Goal: Information Seeking & Learning: Learn about a topic

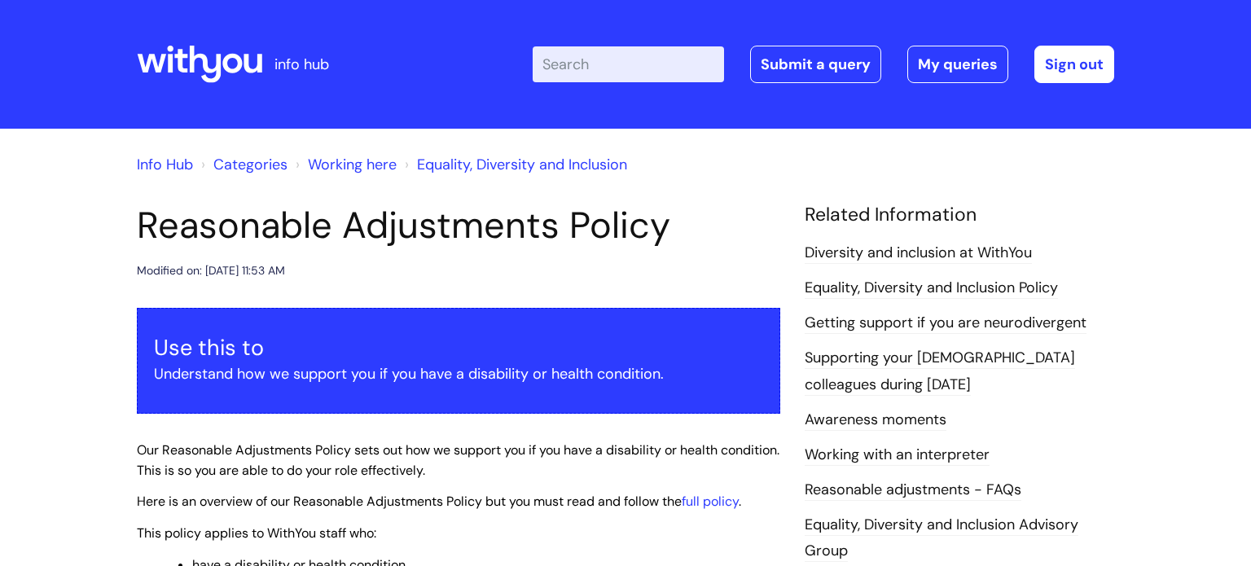
scroll to position [228, 0]
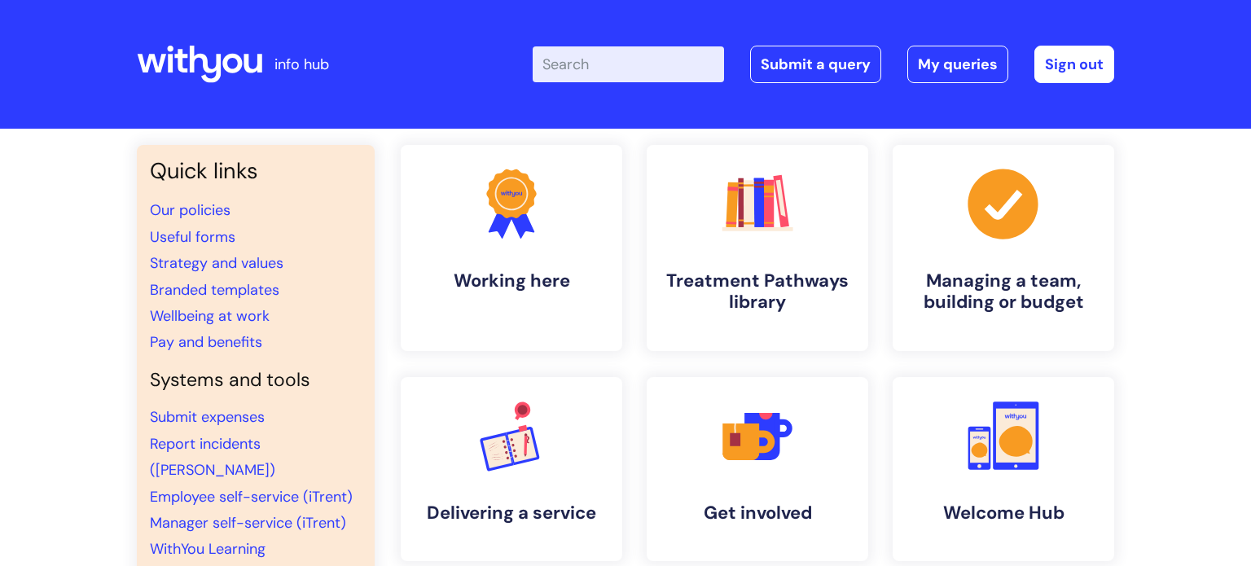
click at [626, 46] on input "Enter your search term here..." at bounding box center [628, 64] width 191 height 36
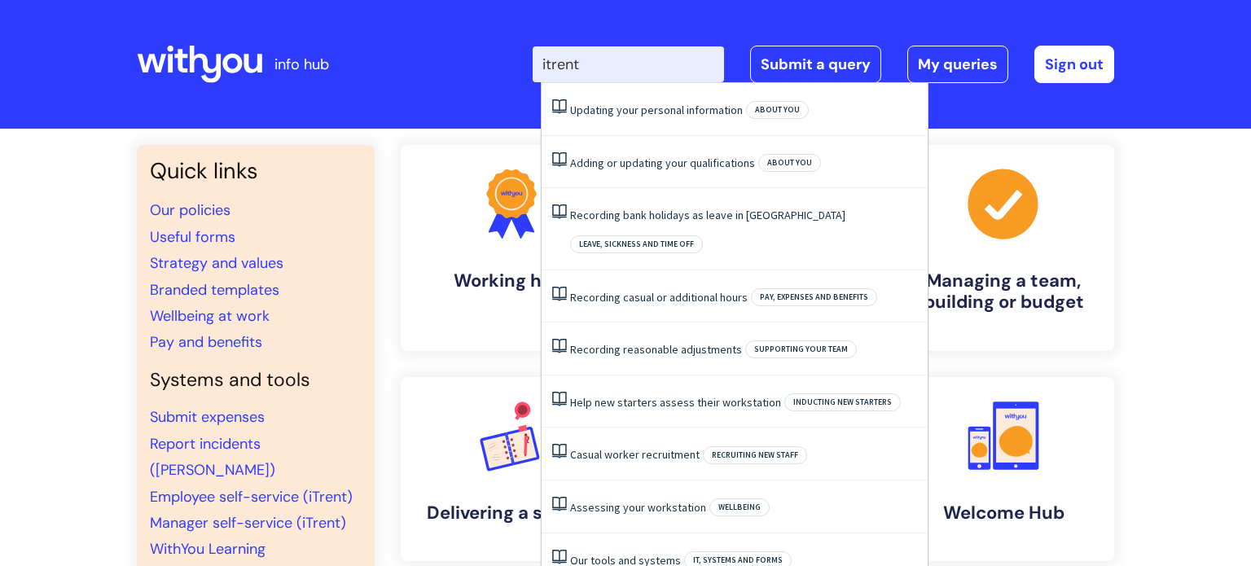
type input "itrent"
click button "Search" at bounding box center [0, 0] width 0 height 0
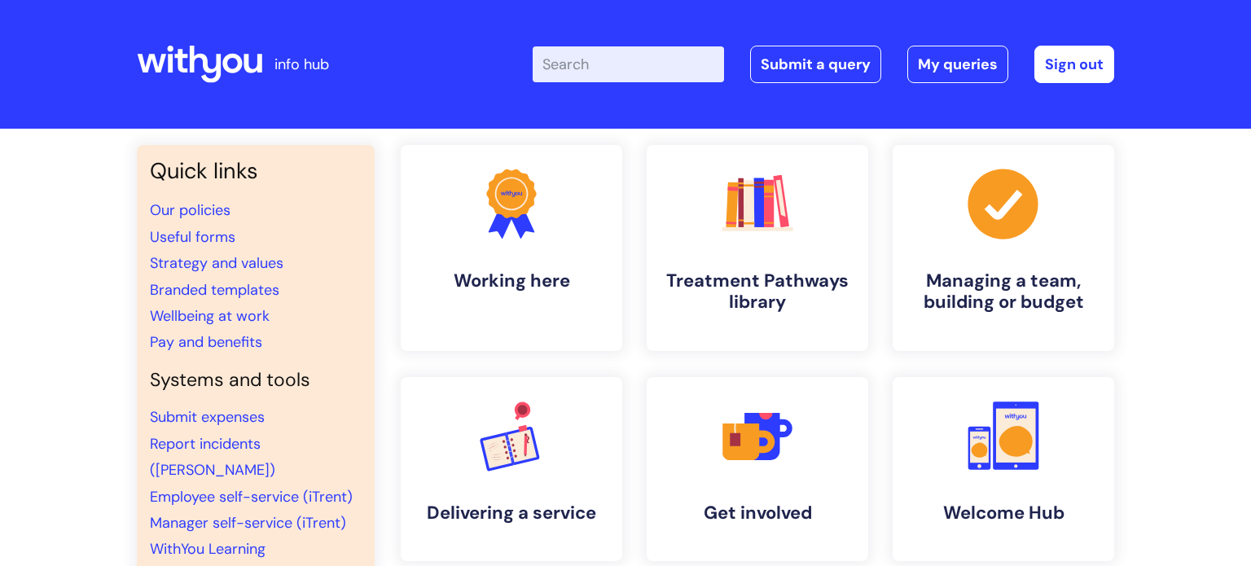
click at [643, 59] on input "Enter your search term here..." at bounding box center [628, 64] width 191 height 36
paste input "Environmental Management Systems"
type input "Environmental Management Systems"
click button "Search" at bounding box center [0, 0] width 0 height 0
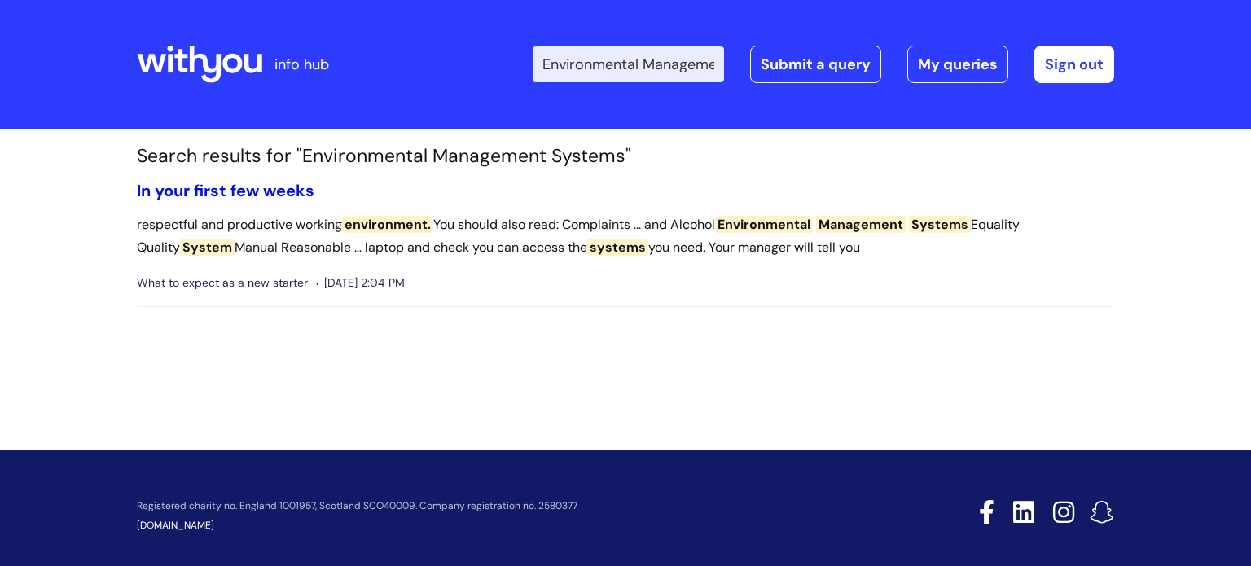
click at [288, 194] on link "In your first few weeks" at bounding box center [226, 190] width 178 height 21
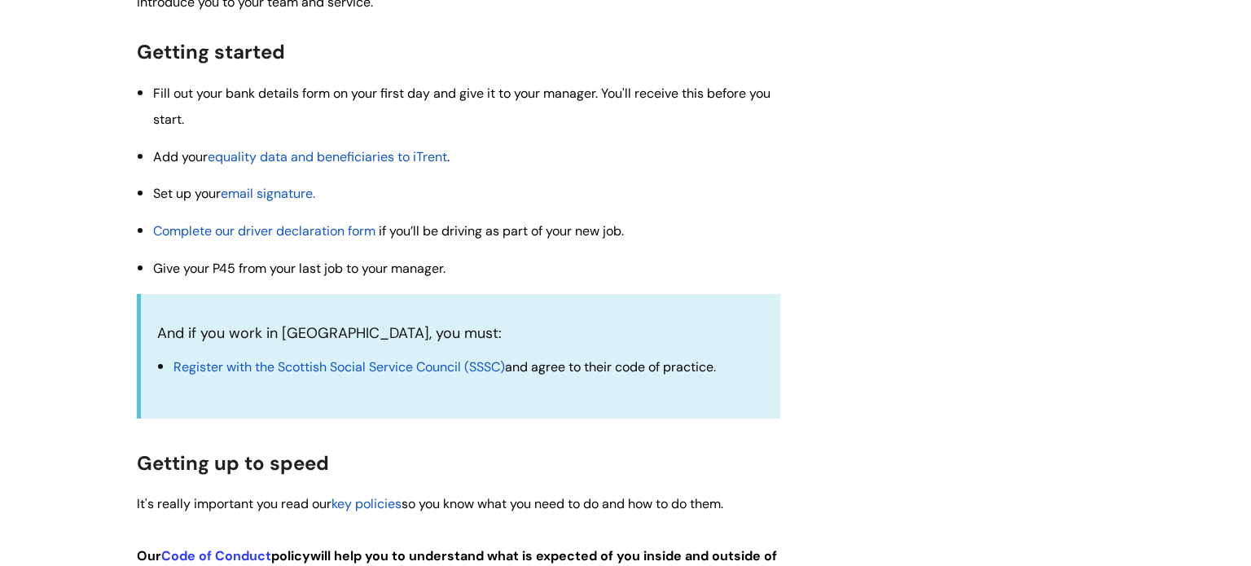
scroll to position [456, 0]
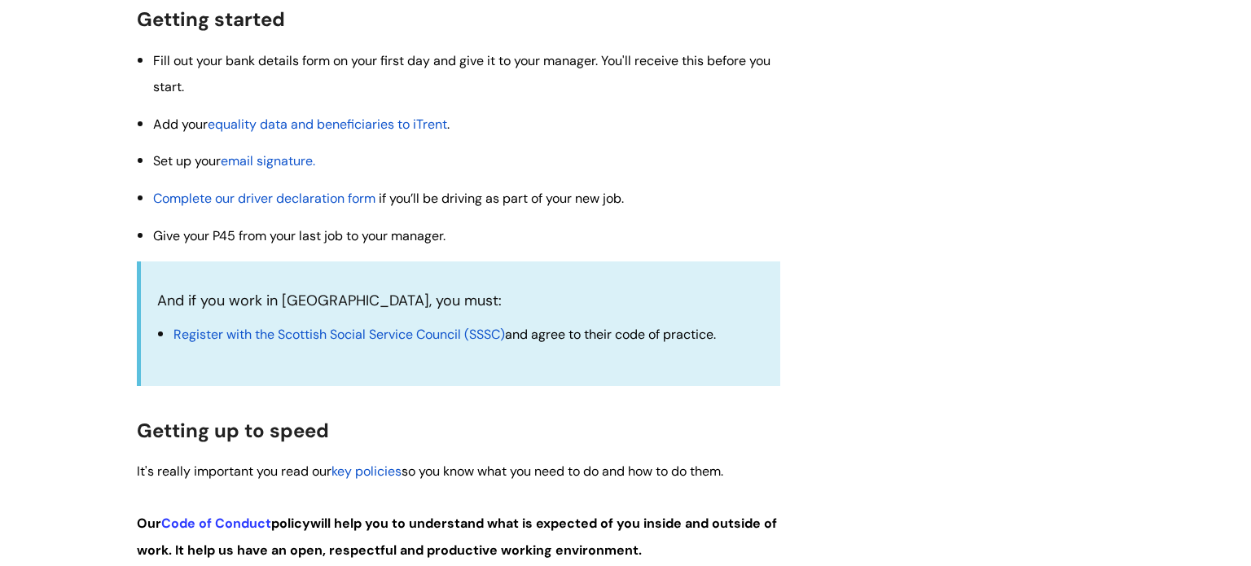
click at [344, 128] on span "equality data and beneficiaries to iTrent" at bounding box center [327, 124] width 239 height 17
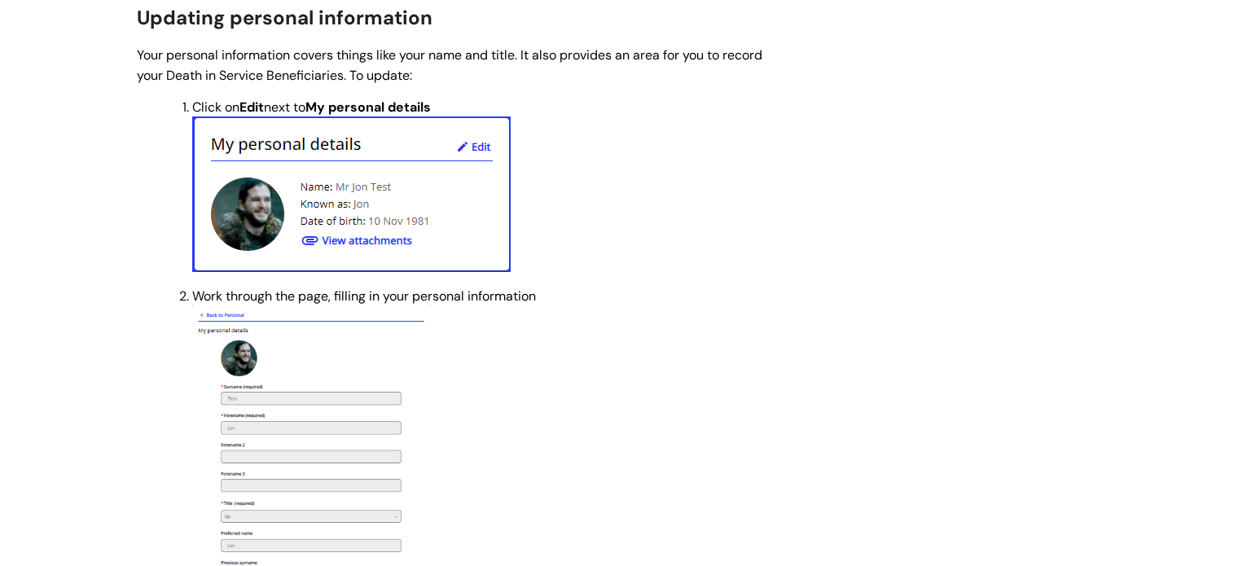
scroll to position [652, 0]
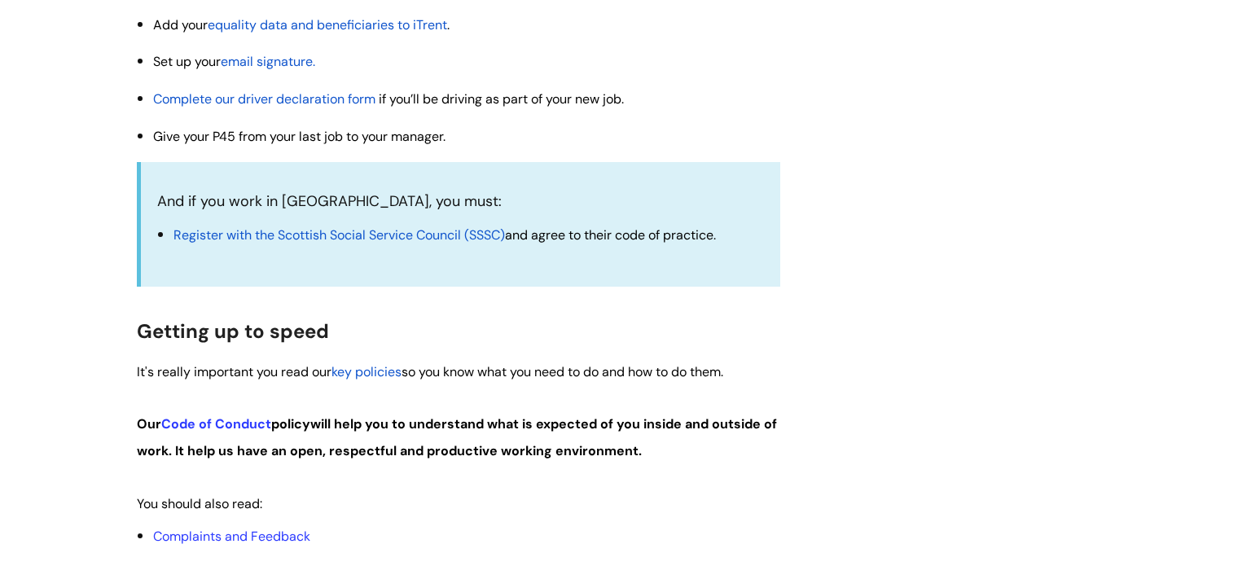
scroll to position [559, 0]
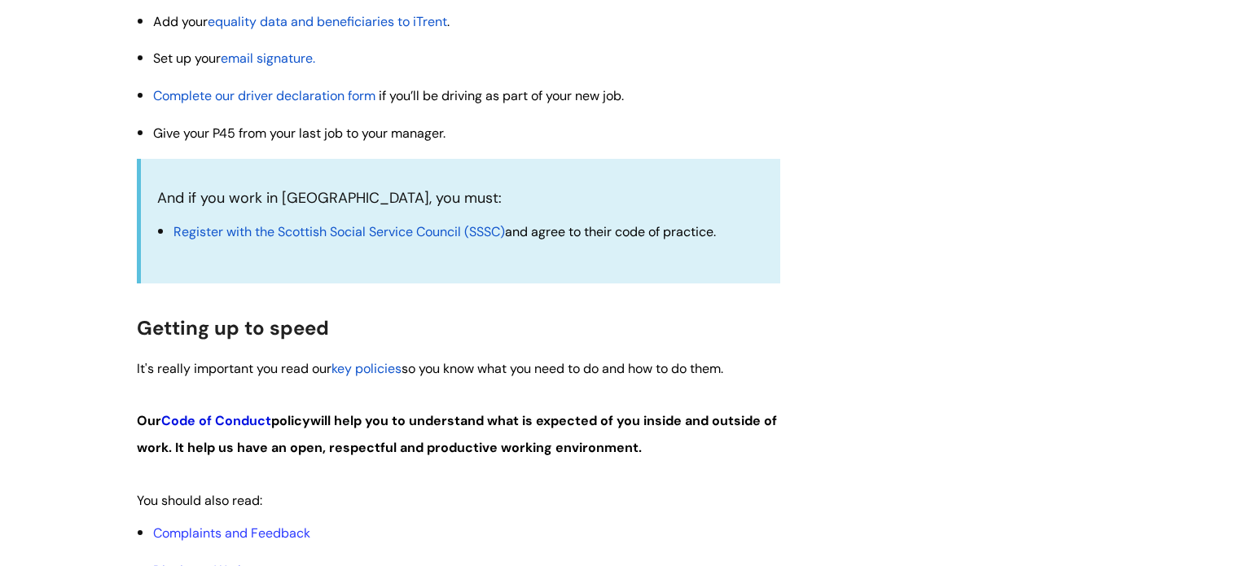
click at [194, 424] on link "Code of Conduct" at bounding box center [216, 420] width 110 height 17
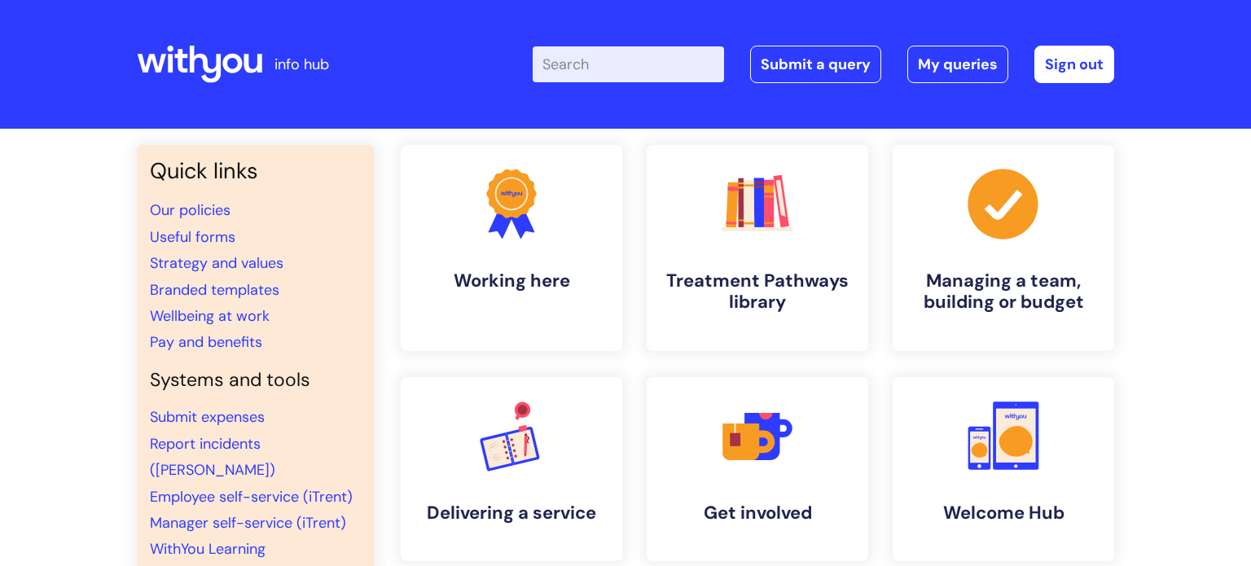
click at [663, 71] on input "Enter your search term here..." at bounding box center [628, 64] width 191 height 36
paste input "DQ143"
type input "DQ143"
click button "Search" at bounding box center [0, 0] width 0 height 0
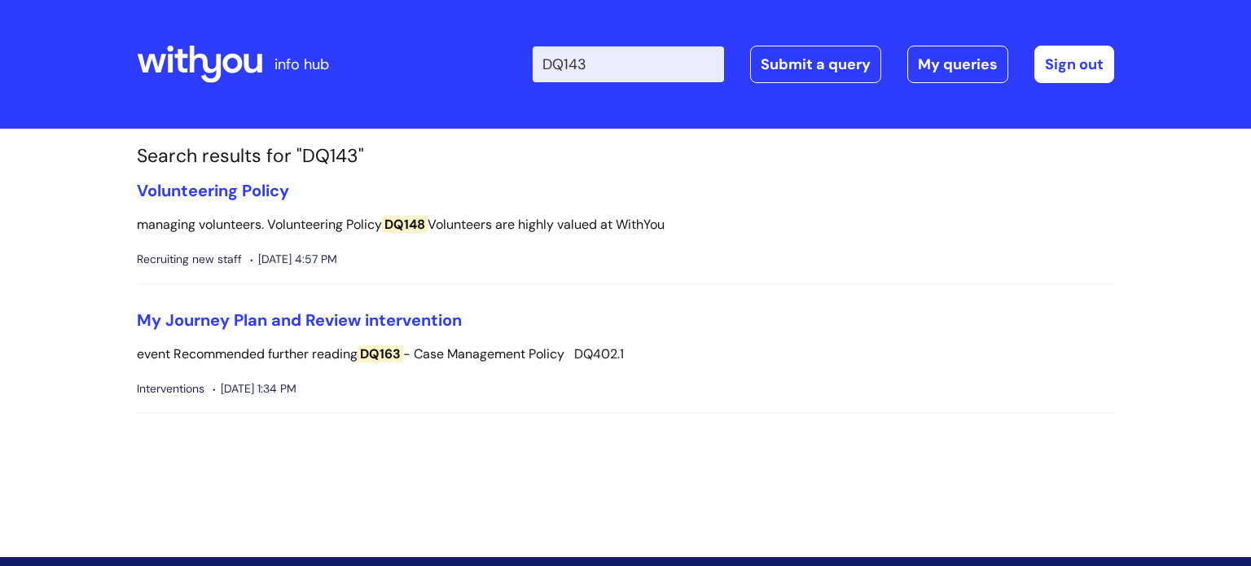
drag, startPoint x: 642, startPoint y: 60, endPoint x: 350, endPoint y: 43, distance: 292.1
click at [350, 43] on div "info hub Enter your search term here... DQ143 Search Submit a query My queries …" at bounding box center [625, 64] width 977 height 96
paste input "Environmental Management Systems"
type input "Environmental Management Systems"
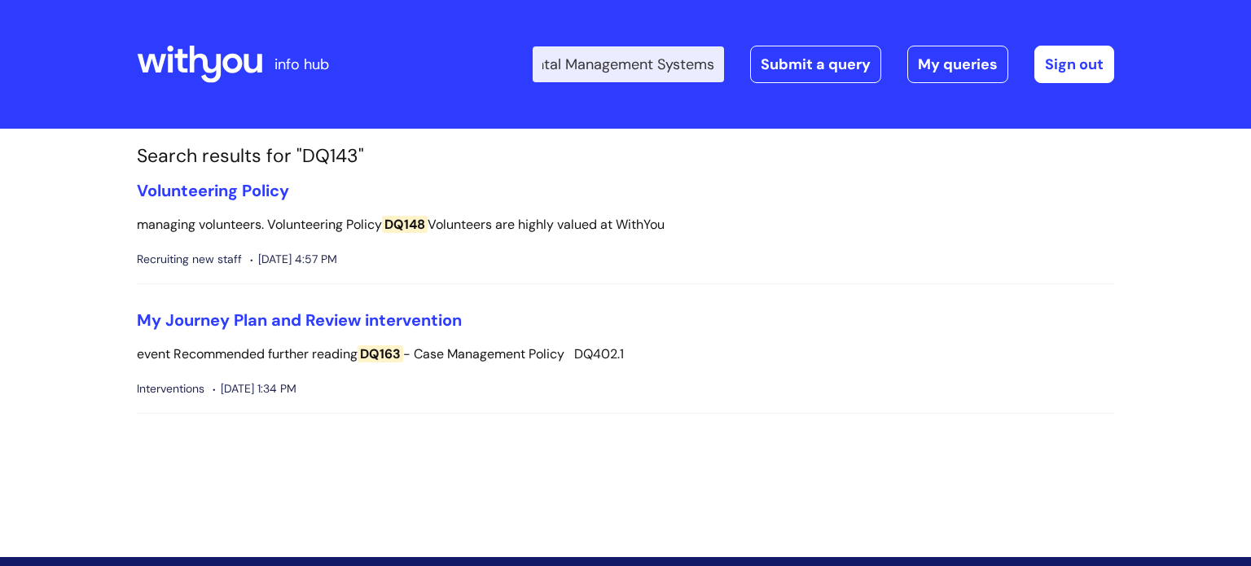
click button "Search" at bounding box center [0, 0] width 0 height 0
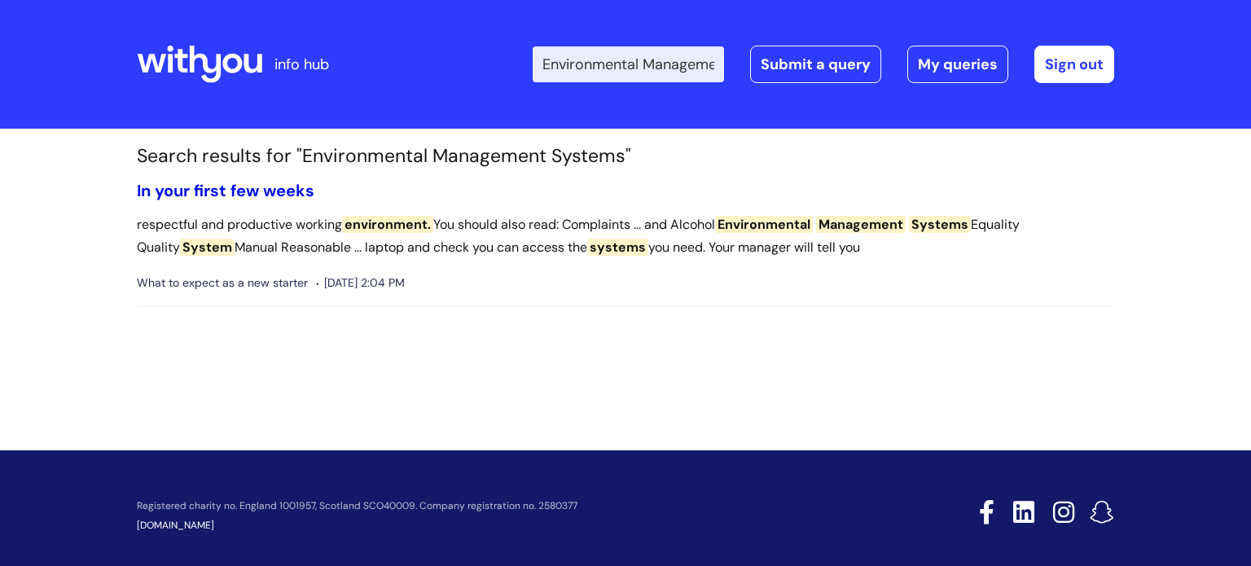
click at [188, 196] on link "In your first few weeks" at bounding box center [226, 190] width 178 height 21
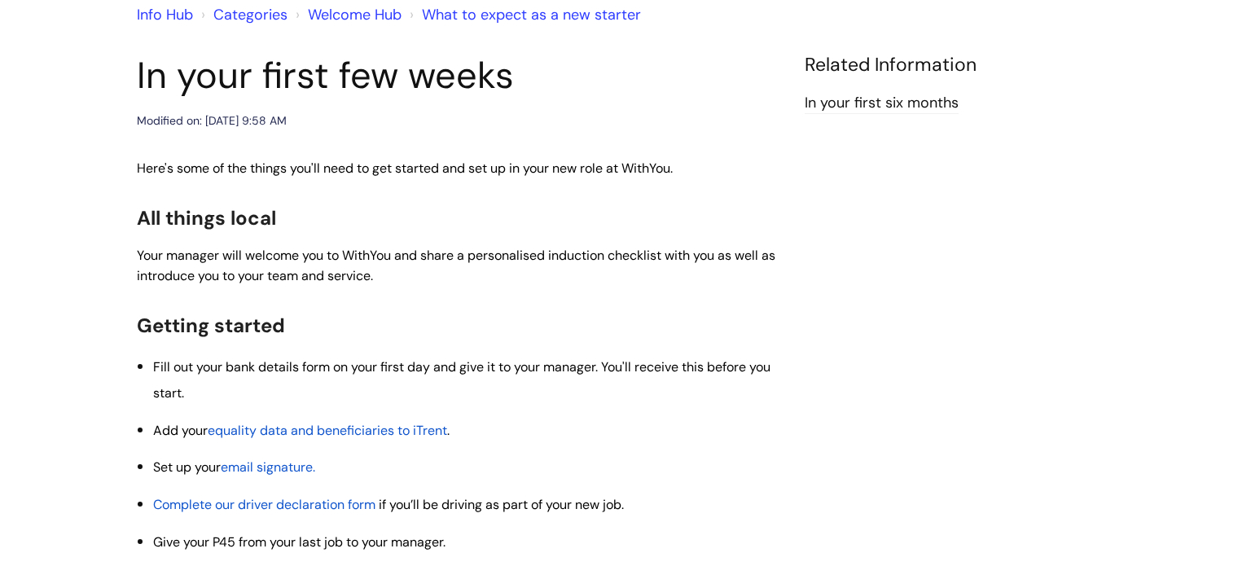
scroll to position [922, 0]
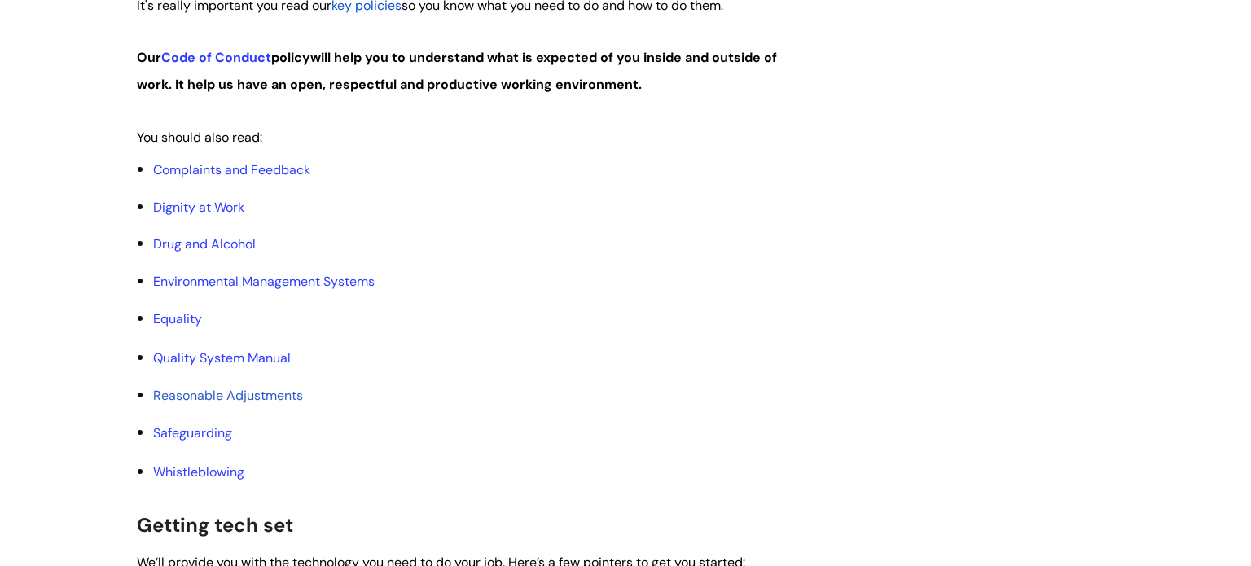
click at [516, 230] on ul "Complaints and Feedback Dignity at Work Drug and Alcohol Environmental Manageme…" at bounding box center [466, 320] width 627 height 328
click at [301, 287] on link "Environmental Management Systems" at bounding box center [264, 281] width 222 height 17
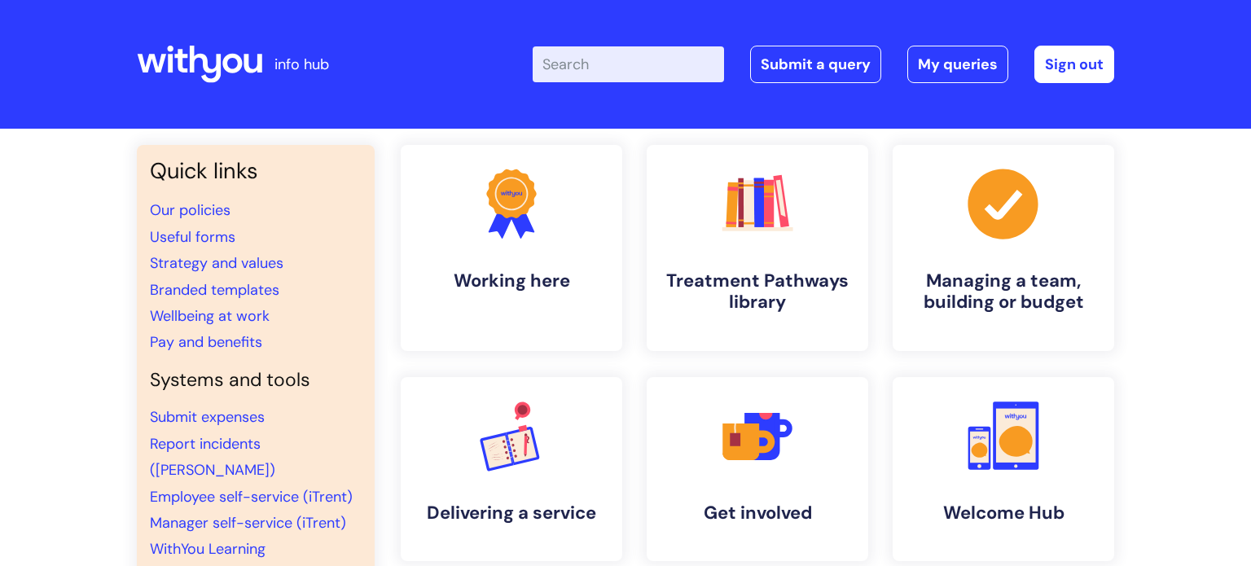
click at [690, 69] on input "Enter your search term here..." at bounding box center [628, 64] width 191 height 36
paste input "Quality System Manual"
type input "Quality System Manual"
click button "Search" at bounding box center [0, 0] width 0 height 0
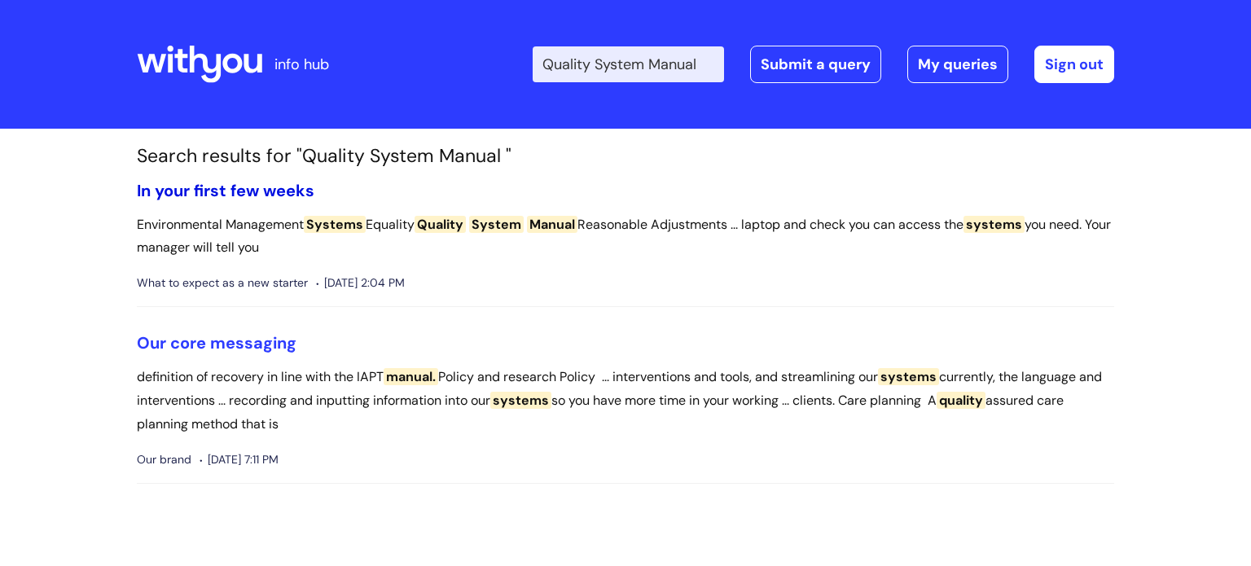
click at [269, 194] on link "In your first few weeks" at bounding box center [226, 190] width 178 height 21
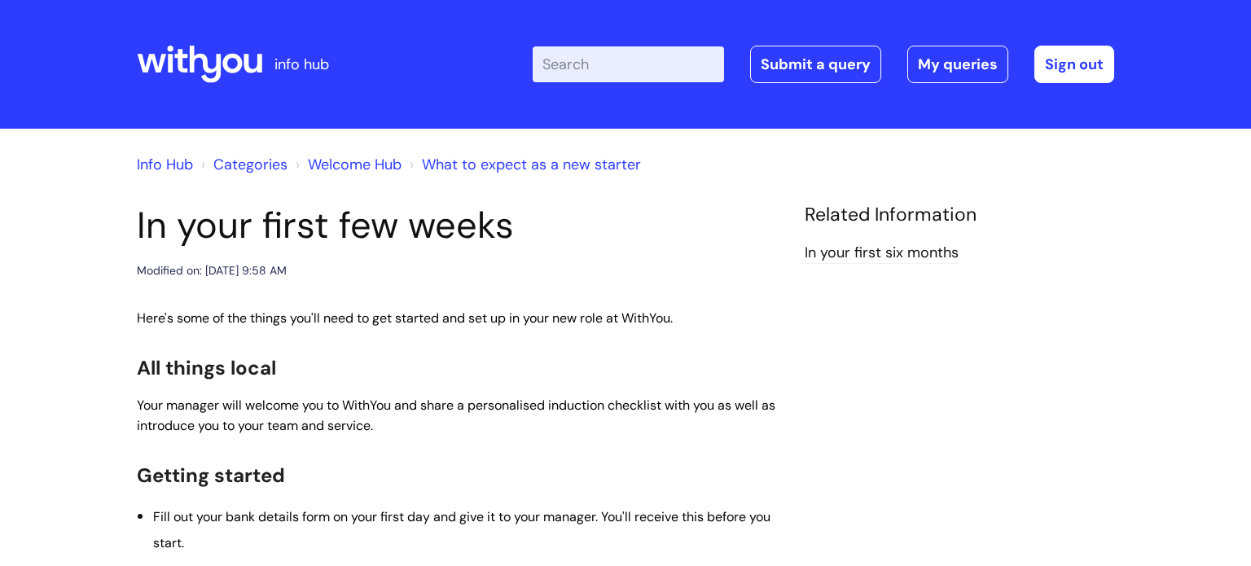
scroll to position [999, 0]
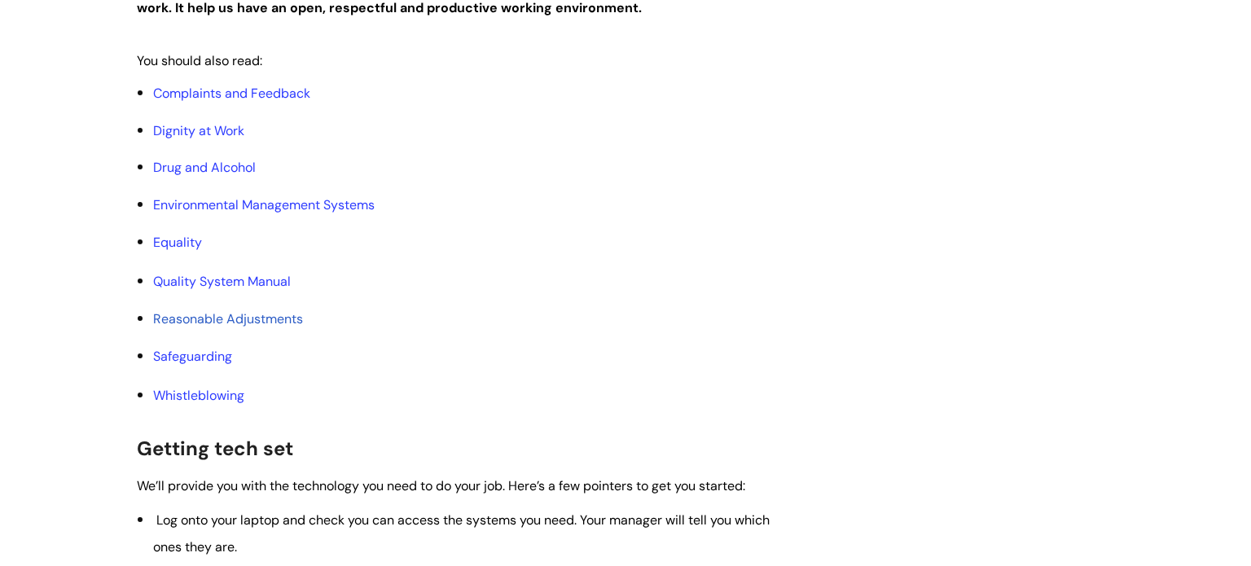
click at [497, 319] on li "Reasonable Adjustments" at bounding box center [466, 318] width 627 height 26
click at [238, 277] on link "Quality System Manual" at bounding box center [222, 281] width 138 height 17
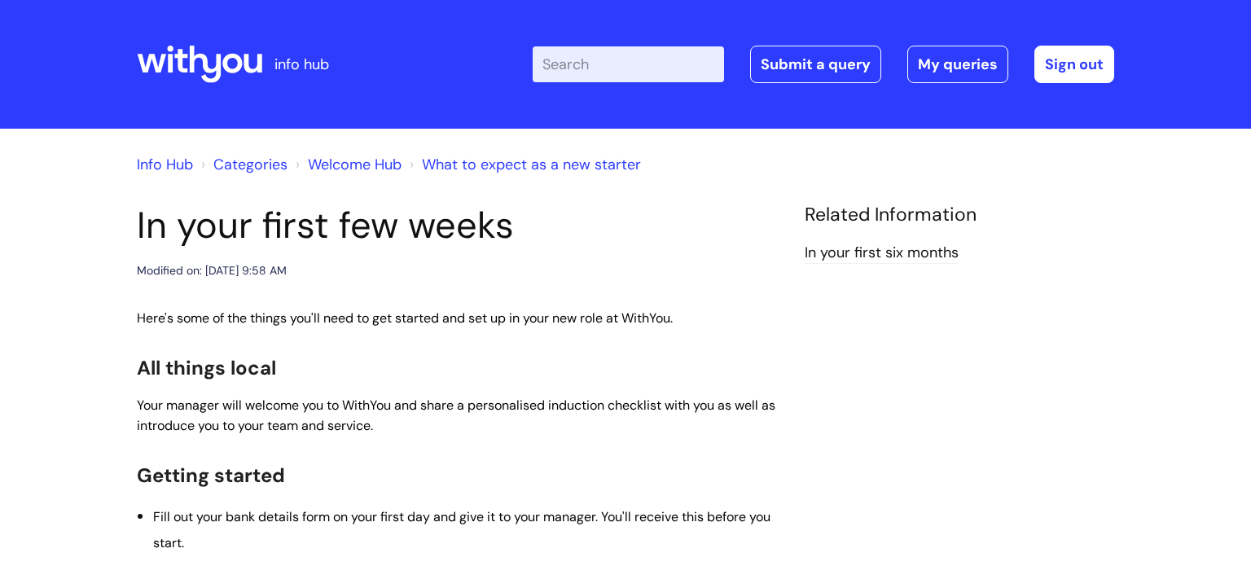
scroll to position [999, 0]
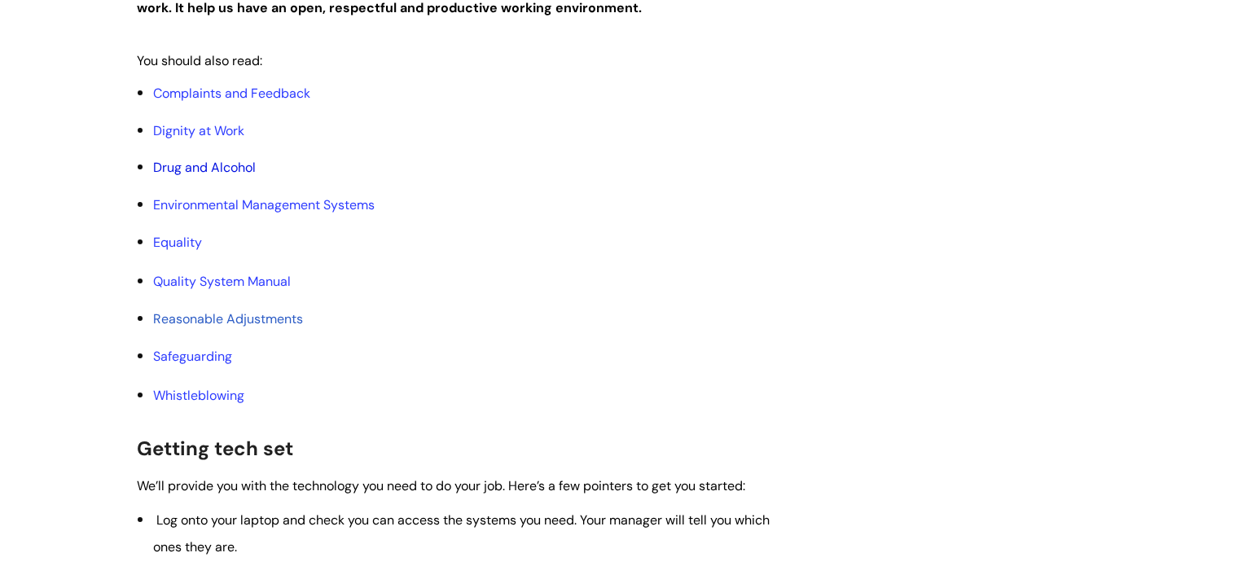
click at [229, 168] on link "Drug and Alcohol" at bounding box center [204, 167] width 103 height 17
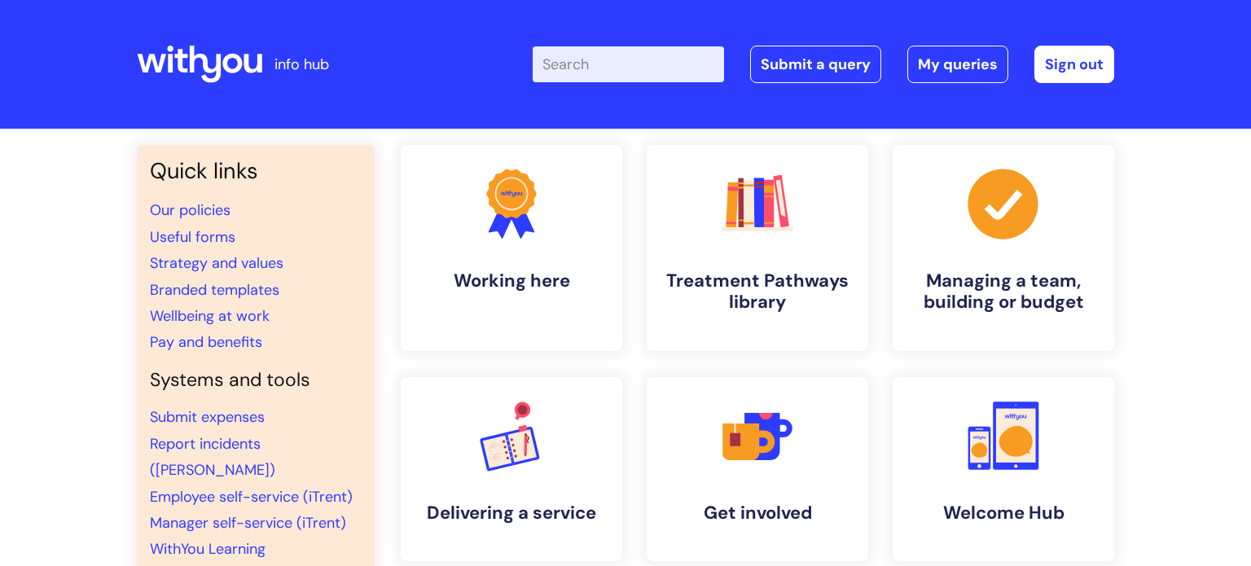
click at [637, 67] on input "Enter your search term here..." at bounding box center [628, 64] width 191 height 36
click at [186, 214] on link "Our policies" at bounding box center [190, 210] width 81 height 20
